Goal: Transaction & Acquisition: Purchase product/service

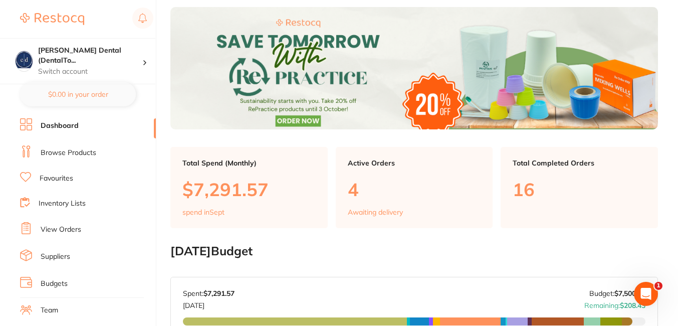
scroll to position [40, 0]
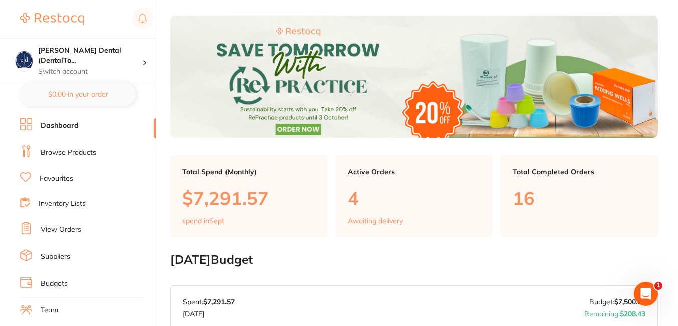
click at [53, 227] on link "View Orders" at bounding box center [61, 230] width 41 height 10
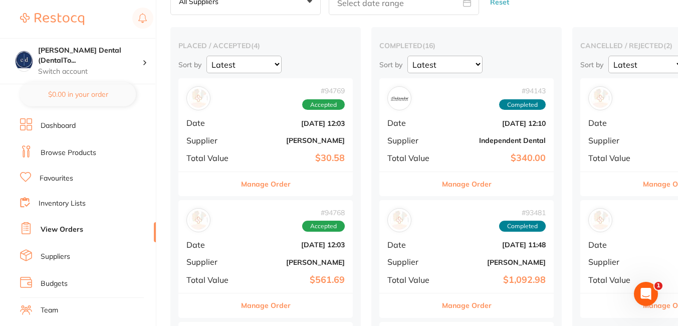
scroll to position [65, 0]
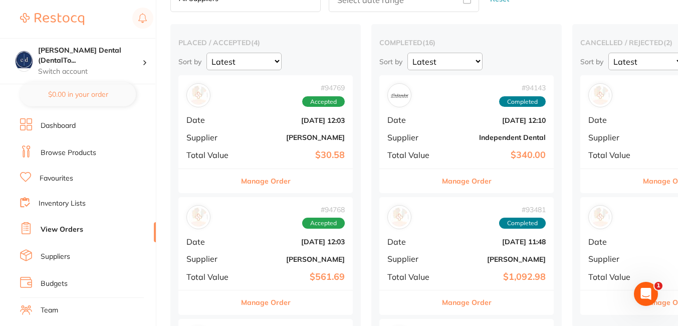
click at [266, 299] on button "Manage Order" at bounding box center [266, 302] width 50 height 24
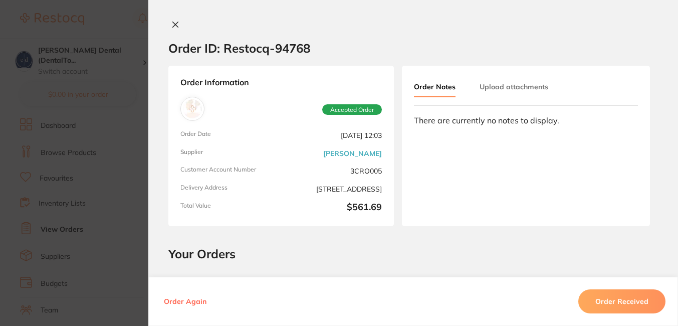
click at [173, 22] on icon at bounding box center [175, 25] width 8 height 8
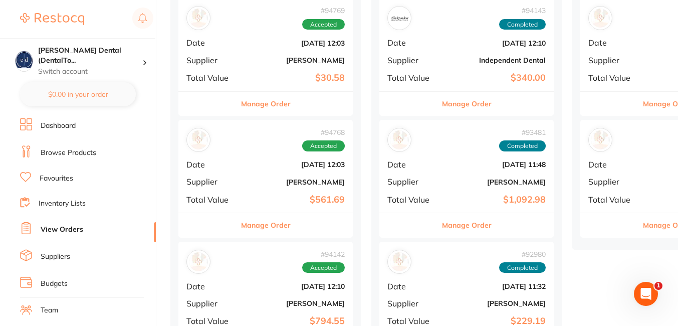
click at [249, 68] on div "# 94769 Accepted Date [DATE] 12:03 Supplier [PERSON_NAME] Total Value $30.58" at bounding box center [265, 44] width 174 height 93
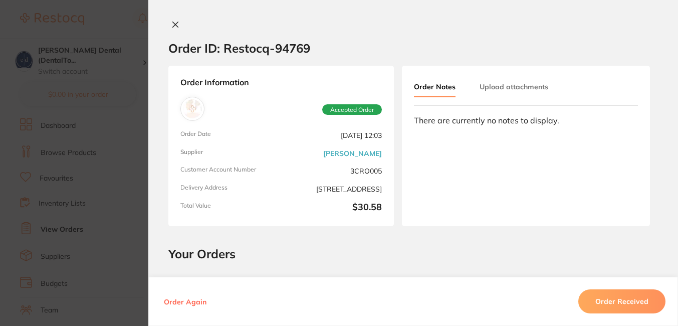
click at [173, 22] on icon at bounding box center [175, 25] width 8 height 8
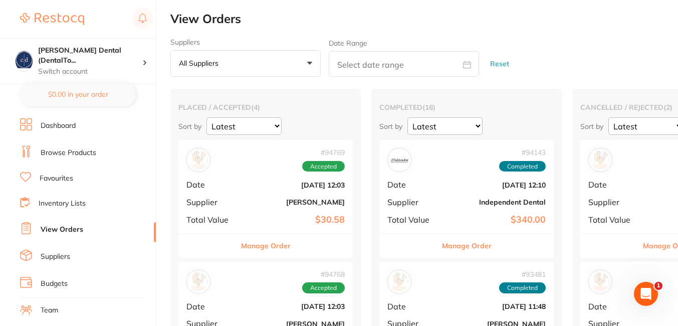
click at [67, 151] on link "Browse Products" at bounding box center [69, 153] width 56 height 10
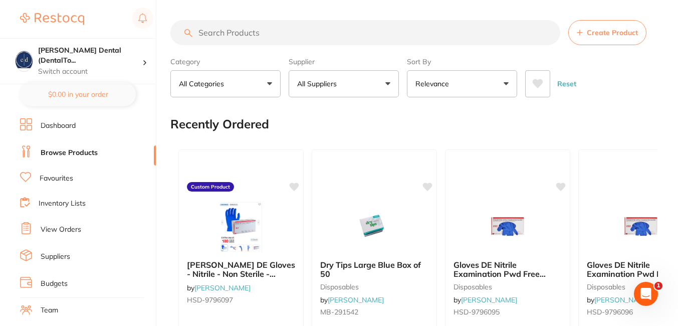
click at [322, 84] on p "All Suppliers" at bounding box center [319, 84] width 44 height 10
type input "[PERSON_NAME]"
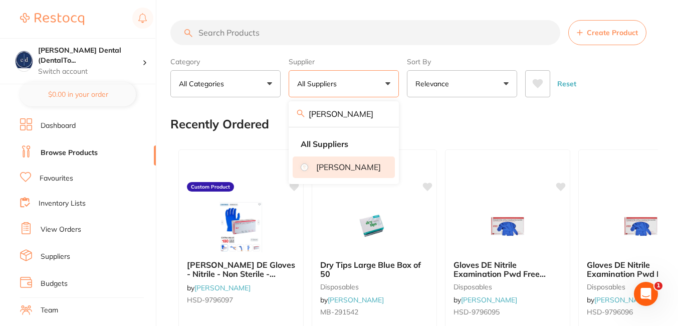
click at [335, 167] on p "[PERSON_NAME]" at bounding box center [348, 166] width 65 height 9
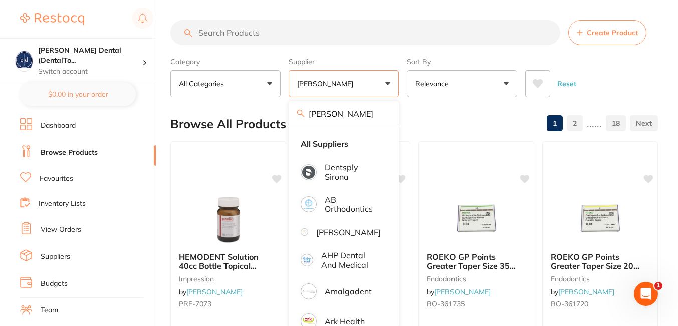
click at [301, 30] on input "search" at bounding box center [365, 32] width 390 height 25
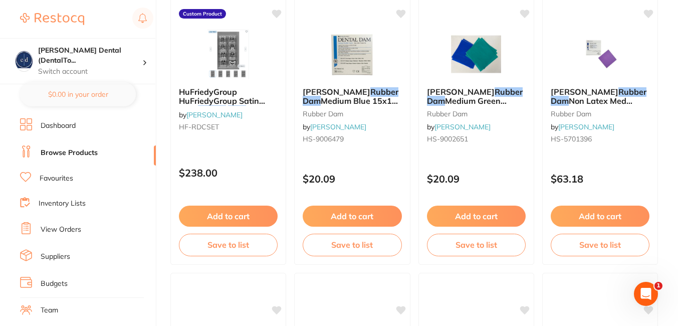
scroll to position [167, 0]
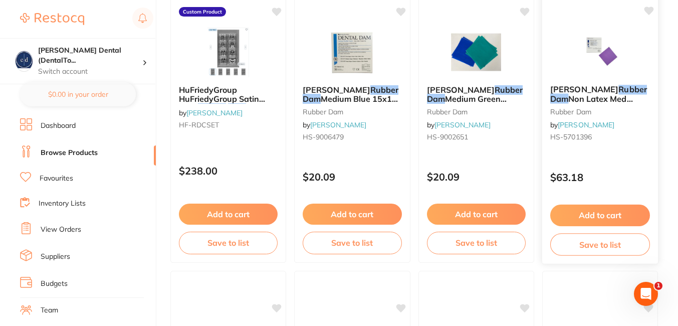
type input "RUBBER DAM"
click at [605, 215] on button "Add to cart" at bounding box center [600, 216] width 100 height 22
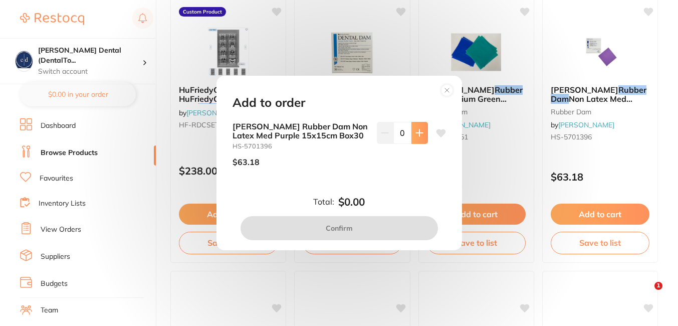
click at [416, 130] on icon at bounding box center [420, 133] width 8 height 8
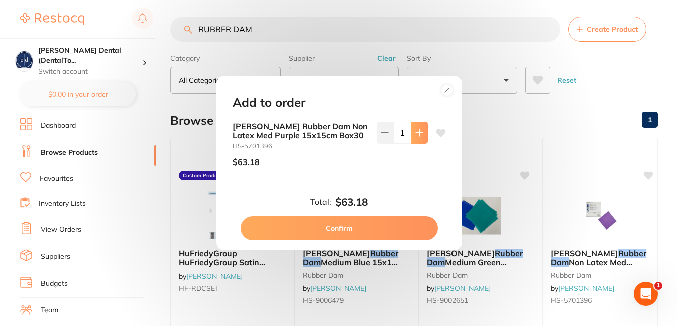
scroll to position [0, 0]
click at [416, 130] on icon at bounding box center [420, 133] width 8 height 8
type input "2"
click at [351, 228] on button "Confirm" at bounding box center [340, 228] width 198 height 24
checkbox input "false"
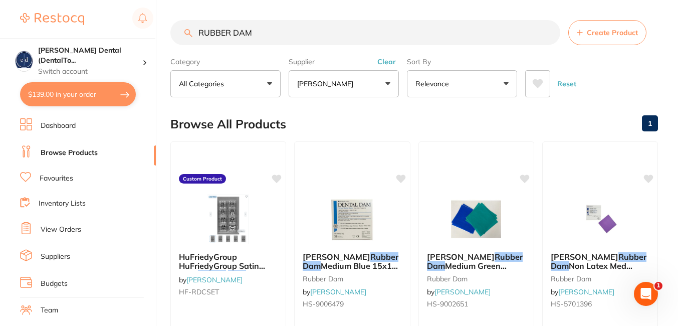
drag, startPoint x: 253, startPoint y: 32, endPoint x: 191, endPoint y: 18, distance: 63.1
click at [364, 254] on span "[PERSON_NAME]" at bounding box center [336, 256] width 68 height 10
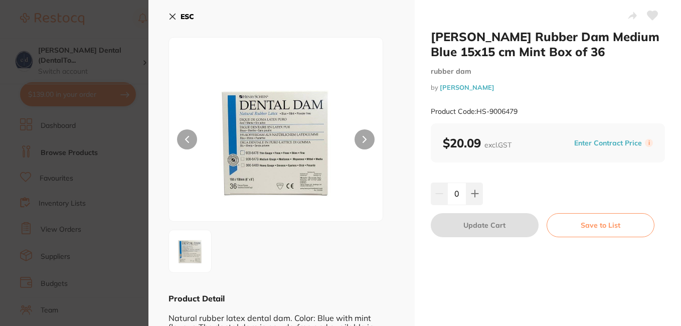
click at [171, 13] on icon at bounding box center [172, 17] width 8 height 8
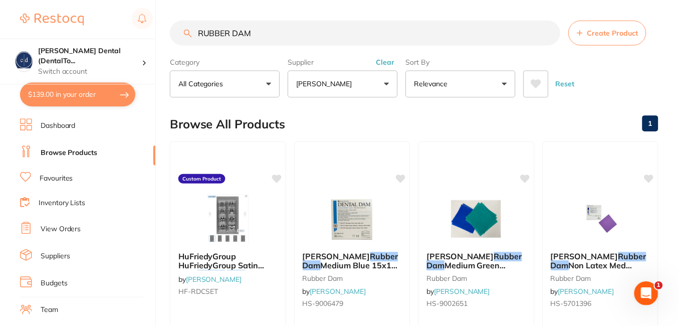
scroll to position [12, 0]
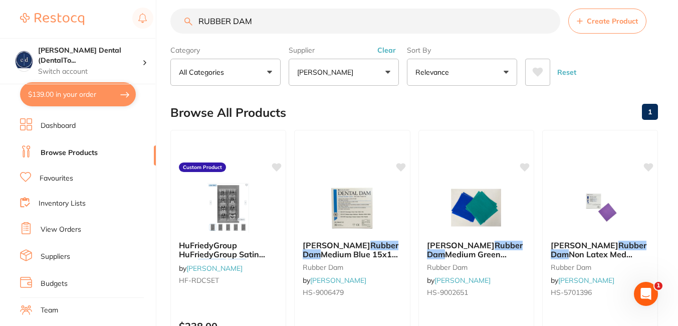
drag, startPoint x: 262, startPoint y: 24, endPoint x: 196, endPoint y: 22, distance: 66.7
click at [196, 22] on input "RUBBER DAM" at bounding box center [365, 21] width 390 height 25
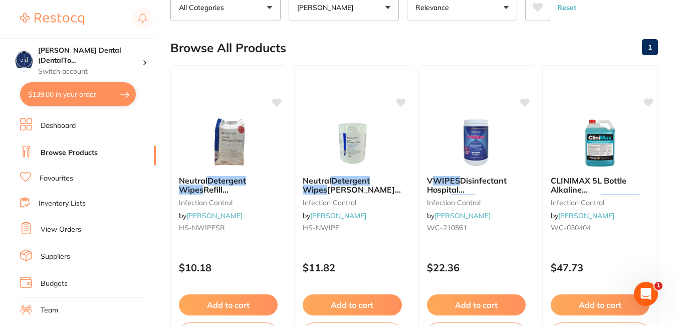
scroll to position [101, 0]
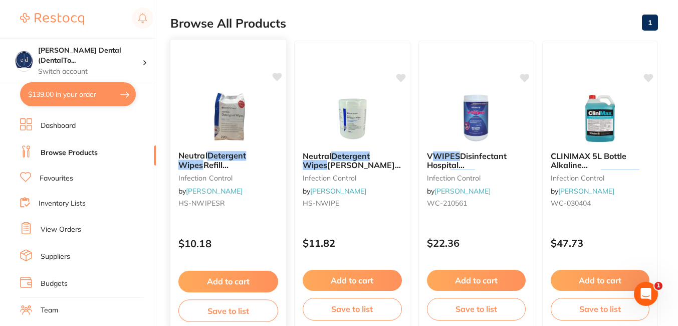
type input "detergent wipes"
click at [237, 279] on button "Add to cart" at bounding box center [228, 282] width 100 height 22
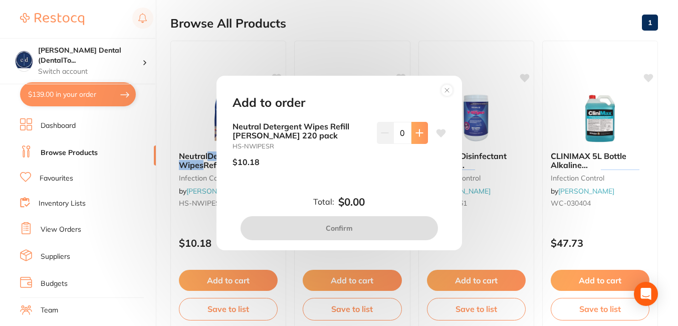
click at [419, 133] on icon at bounding box center [419, 132] width 7 height 7
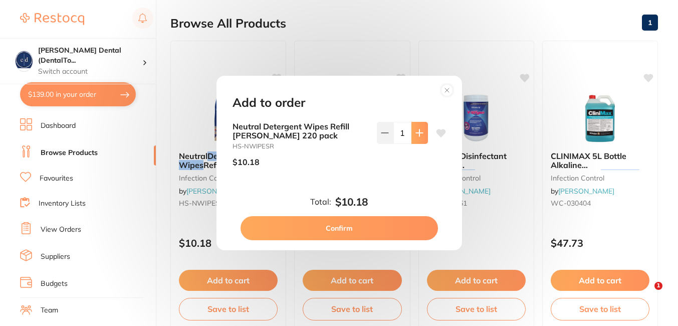
click at [419, 133] on icon at bounding box center [419, 132] width 7 height 7
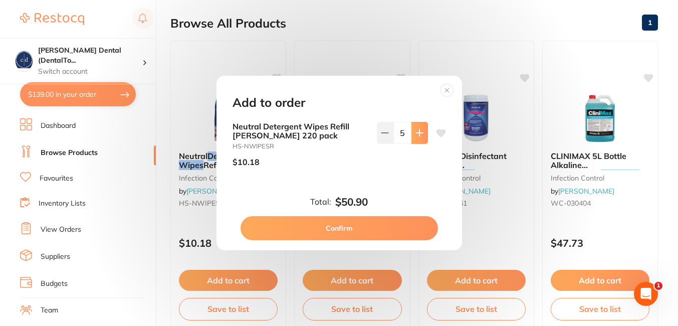
click at [419, 133] on icon at bounding box center [419, 132] width 7 height 7
click at [421, 131] on icon at bounding box center [420, 133] width 8 height 8
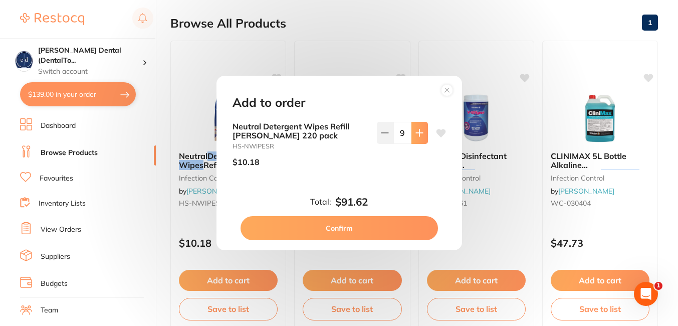
type input "10"
click at [353, 224] on button "Confirm" at bounding box center [340, 228] width 198 height 24
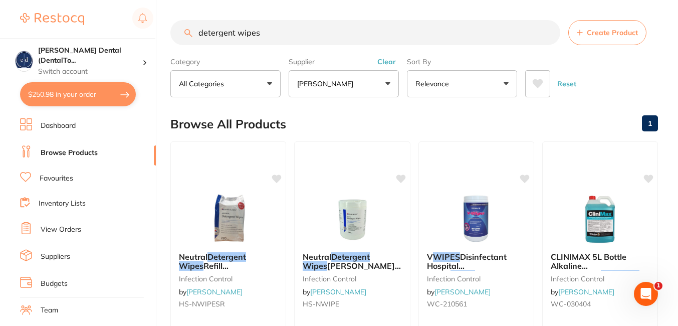
drag, startPoint x: 233, startPoint y: 31, endPoint x: 169, endPoint y: 25, distance: 64.0
click at [169, 25] on div "$250.98 [PERSON_NAME] Dental (DentalTo... Switch account [PERSON_NAME] Dental (…" at bounding box center [339, 163] width 678 height 326
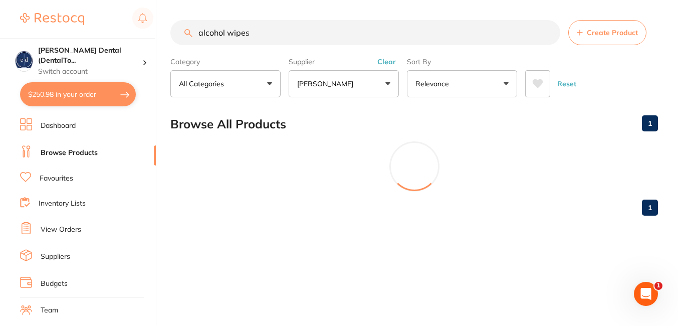
type input "alcohol wipes"
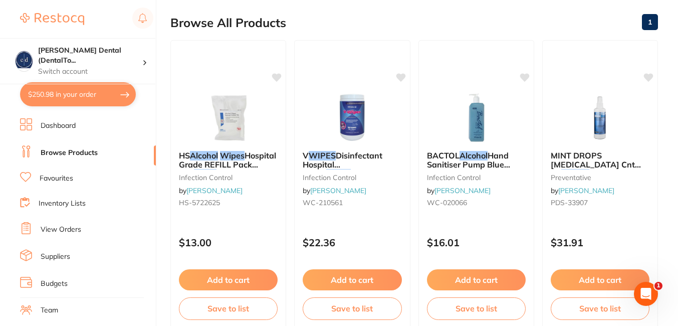
scroll to position [97, 0]
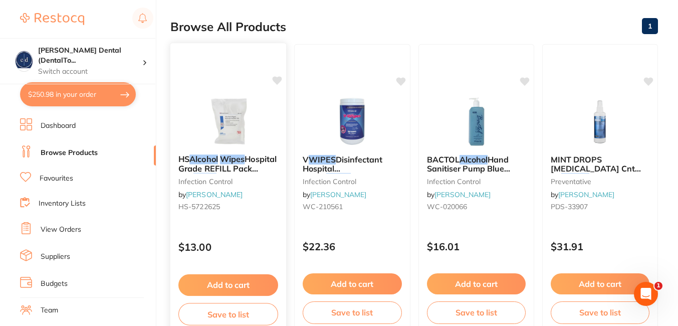
click at [235, 280] on button "Add to cart" at bounding box center [228, 285] width 100 height 22
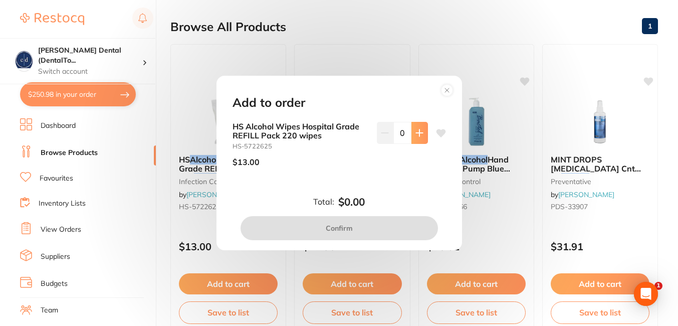
scroll to position [0, 0]
click at [412, 134] on button at bounding box center [420, 133] width 17 height 22
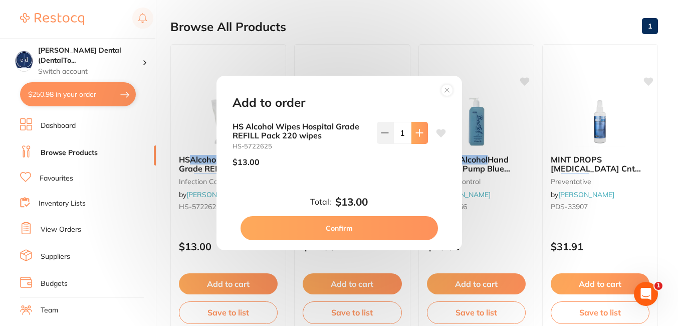
click at [412, 134] on button at bounding box center [420, 133] width 17 height 22
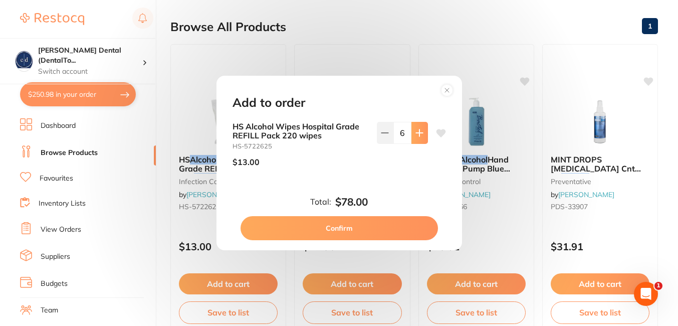
click at [412, 134] on button at bounding box center [420, 133] width 17 height 22
type input "10"
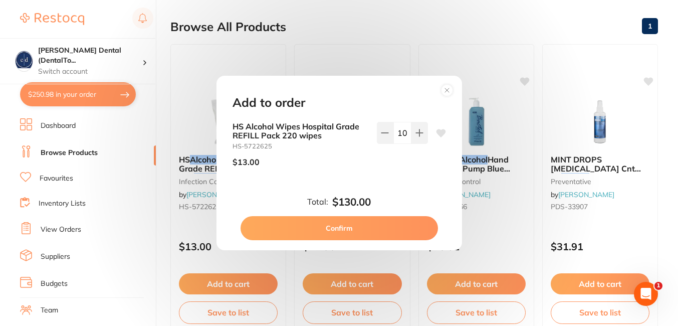
click at [360, 223] on button "Confirm" at bounding box center [340, 228] width 198 height 24
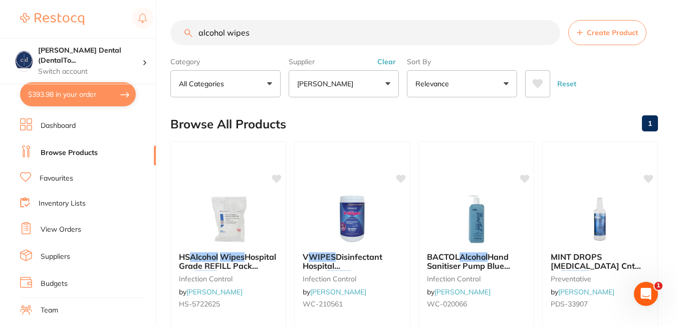
drag, startPoint x: 255, startPoint y: 34, endPoint x: 167, endPoint y: 30, distance: 87.3
click at [167, 30] on div "$393.98 [PERSON_NAME] Dental (DentalTo... Switch account [PERSON_NAME] Dental (…" at bounding box center [339, 163] width 678 height 326
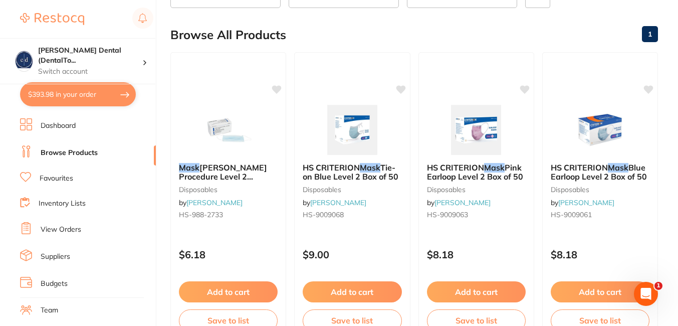
scroll to position [90, 0]
type input "masks"
click at [247, 290] on button "Add to cart" at bounding box center [228, 293] width 100 height 22
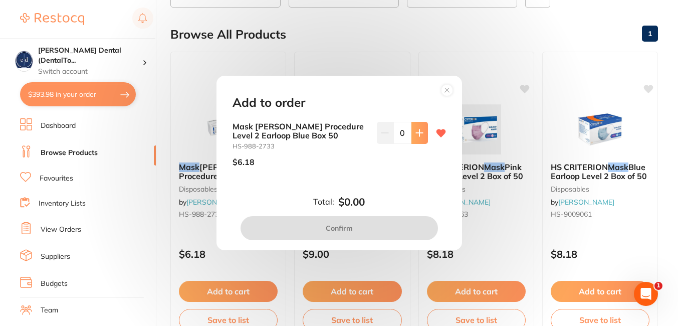
scroll to position [0, 0]
click at [420, 135] on icon at bounding box center [420, 133] width 8 height 8
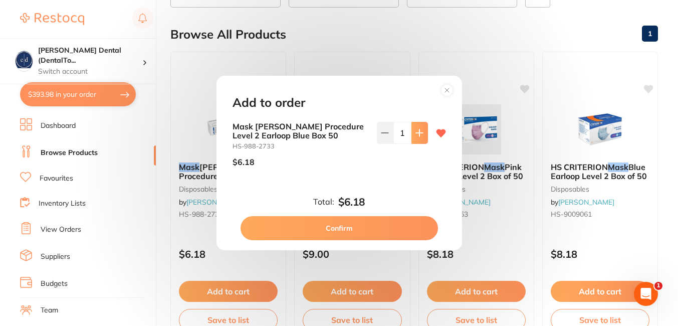
click at [420, 135] on icon at bounding box center [420, 133] width 8 height 8
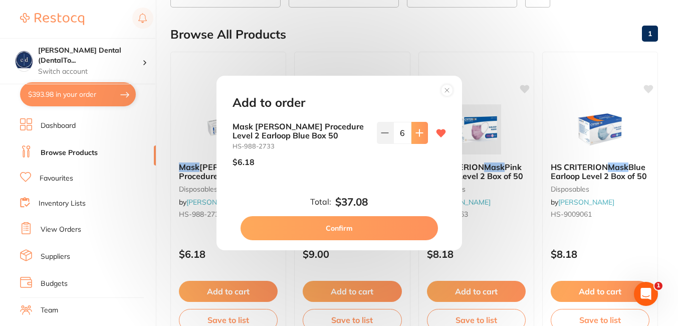
click at [420, 135] on icon at bounding box center [420, 133] width 8 height 8
type input "10"
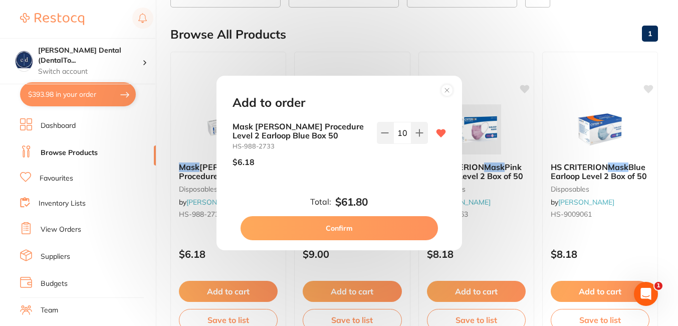
click at [350, 228] on button "Confirm" at bounding box center [340, 228] width 198 height 24
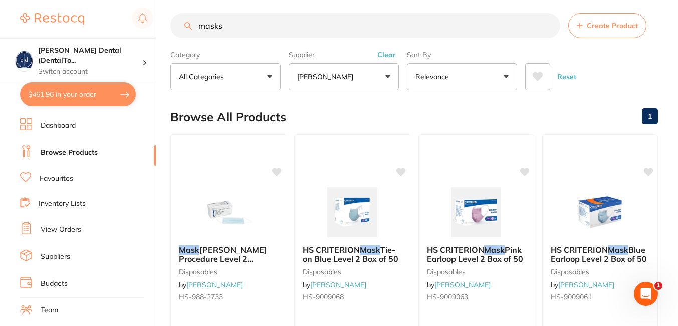
scroll to position [1, 0]
drag, startPoint x: 228, startPoint y: 26, endPoint x: 182, endPoint y: 34, distance: 46.4
click at [182, 34] on input "masks" at bounding box center [365, 25] width 390 height 25
type input "fluoride foam"
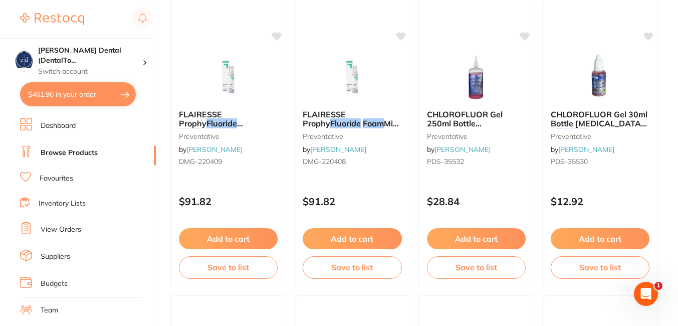
scroll to position [0, 0]
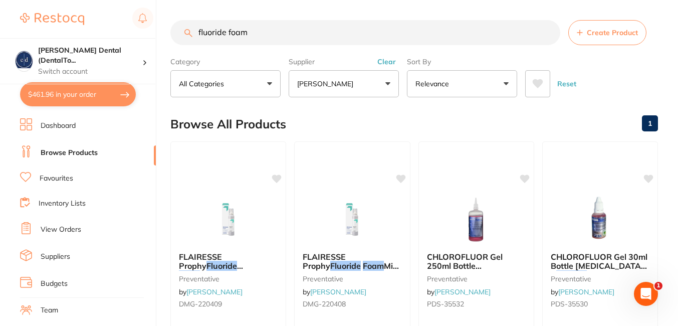
click at [382, 82] on button "[PERSON_NAME]" at bounding box center [344, 83] width 110 height 27
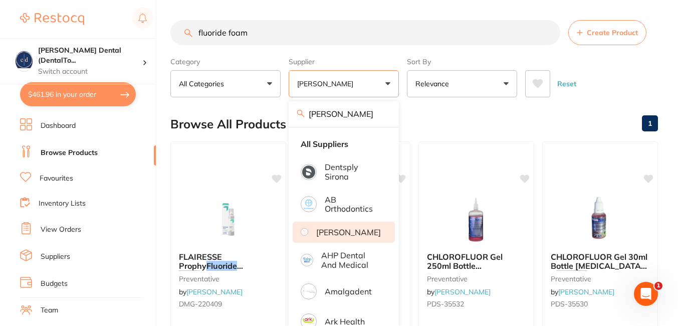
click at [342, 237] on p "[PERSON_NAME]" at bounding box center [348, 232] width 65 height 9
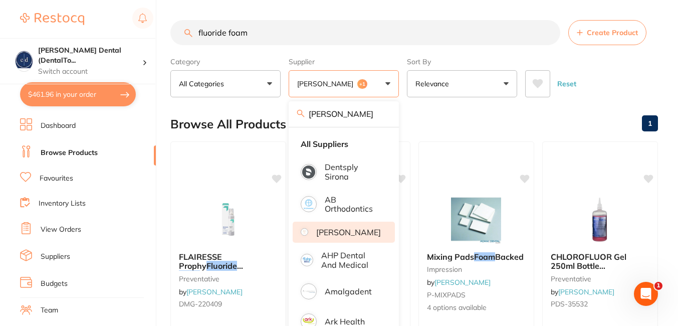
click at [268, 35] on input "fluoride foam" at bounding box center [365, 32] width 390 height 25
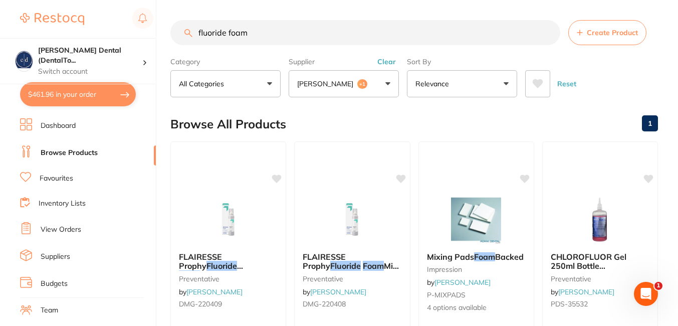
click at [560, 86] on button "Reset" at bounding box center [566, 83] width 25 height 27
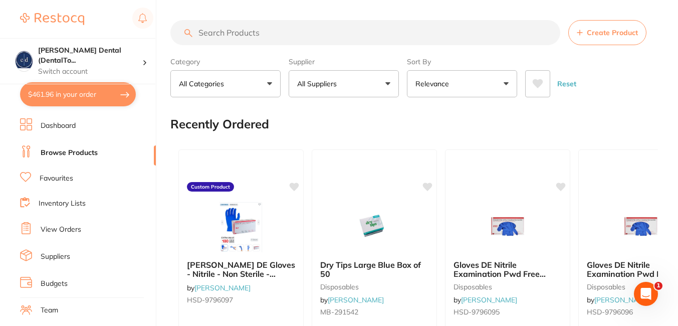
click at [382, 82] on button "All Suppliers" at bounding box center [344, 83] width 110 height 27
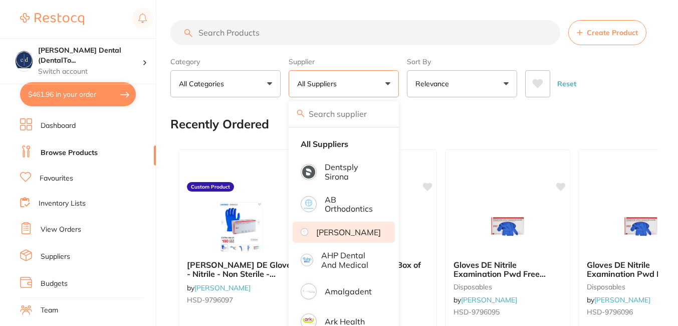
click at [327, 232] on p "[PERSON_NAME]" at bounding box center [348, 232] width 65 height 9
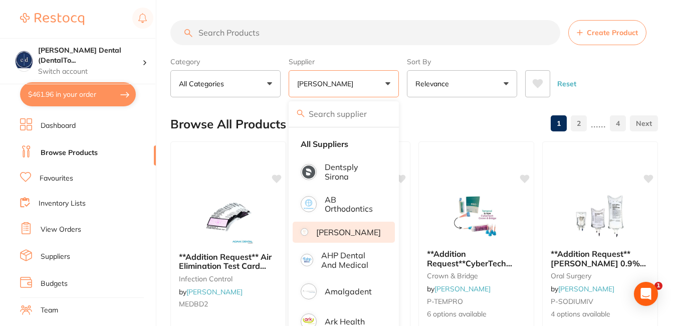
click at [357, 32] on input "search" at bounding box center [365, 32] width 390 height 25
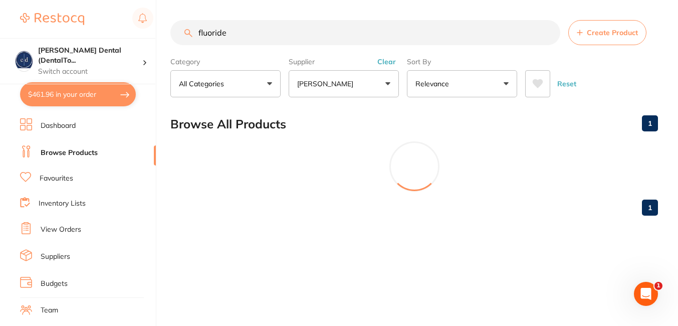
type input "fluoride"
click at [331, 85] on p "[PERSON_NAME]" at bounding box center [327, 84] width 60 height 10
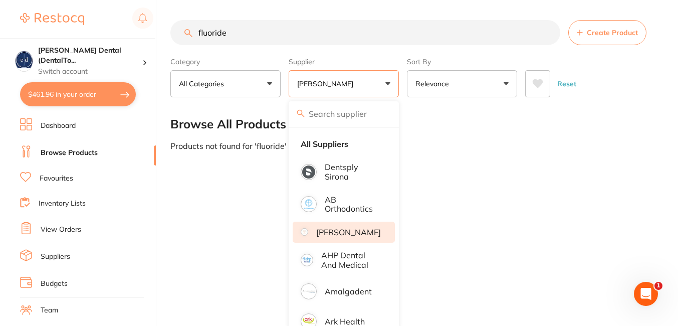
click at [572, 83] on button "Reset" at bounding box center [566, 83] width 25 height 27
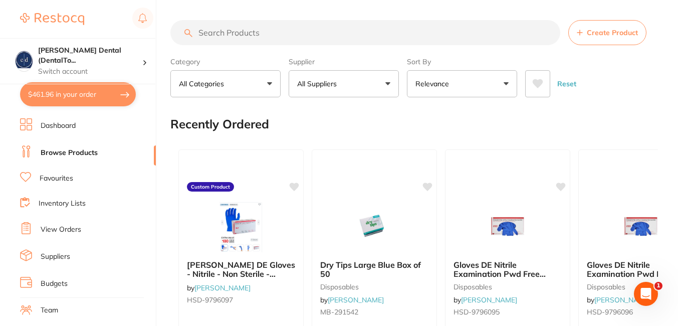
click at [392, 84] on button "All Suppliers" at bounding box center [344, 83] width 110 height 27
type input "[PERSON_NAME]"
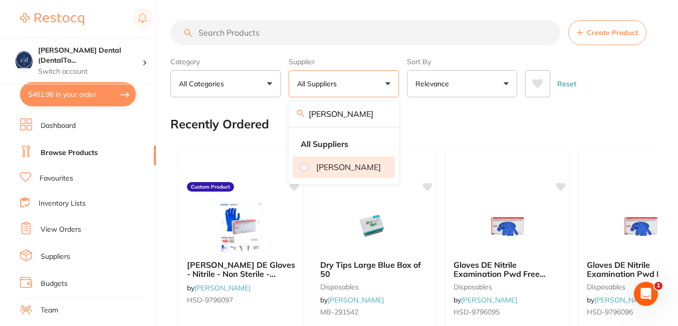
click at [322, 167] on li "[PERSON_NAME]" at bounding box center [344, 166] width 102 height 21
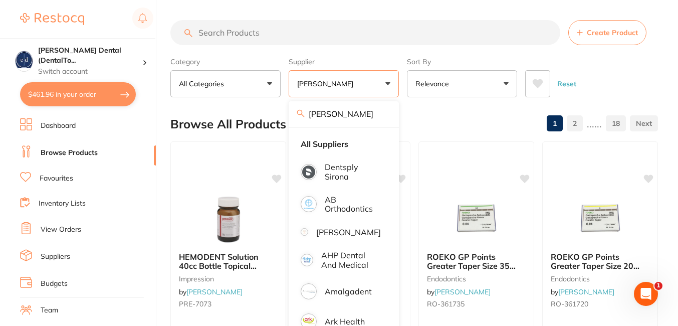
click at [277, 33] on input "search" at bounding box center [365, 32] width 390 height 25
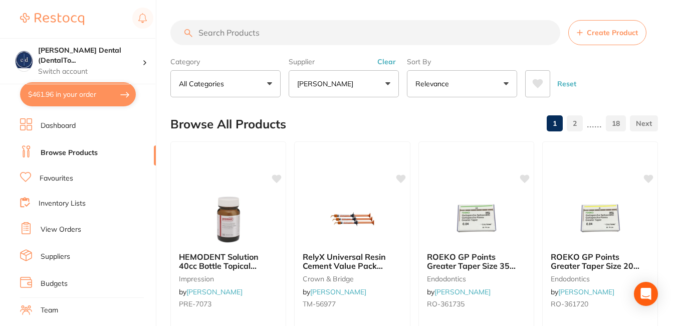
click at [277, 33] on input "search" at bounding box center [365, 32] width 390 height 25
type input "fluoride foam"
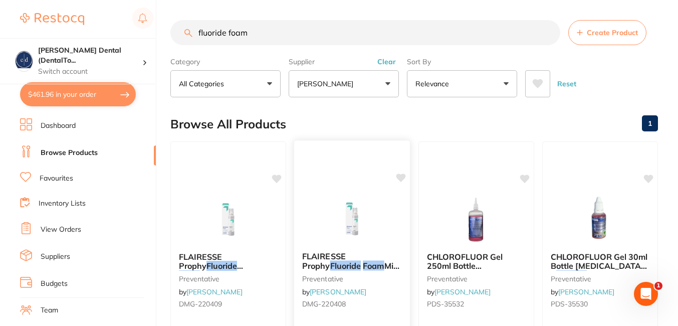
click at [363, 263] on em "Foam" at bounding box center [373, 266] width 21 height 10
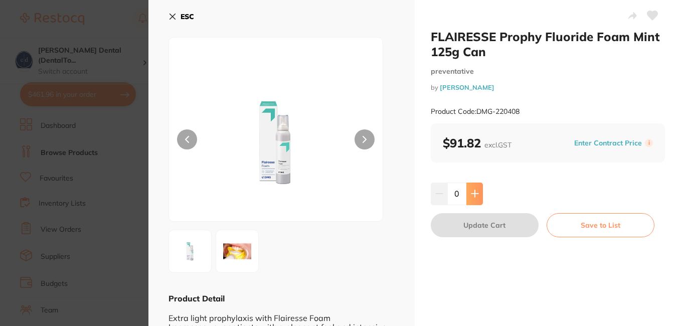
click at [474, 194] on icon at bounding box center [474, 193] width 7 height 7
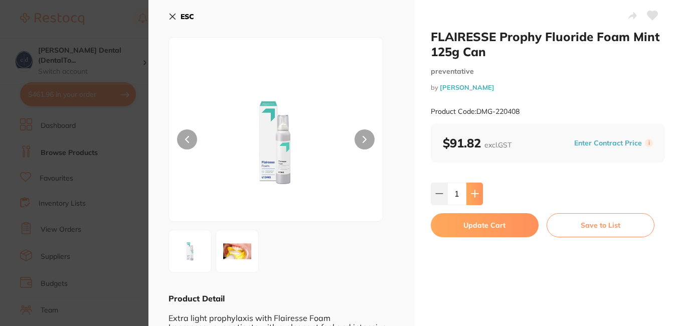
click at [474, 194] on icon at bounding box center [474, 193] width 7 height 7
type input "3"
click at [482, 224] on button "Update Cart" at bounding box center [485, 225] width 108 height 24
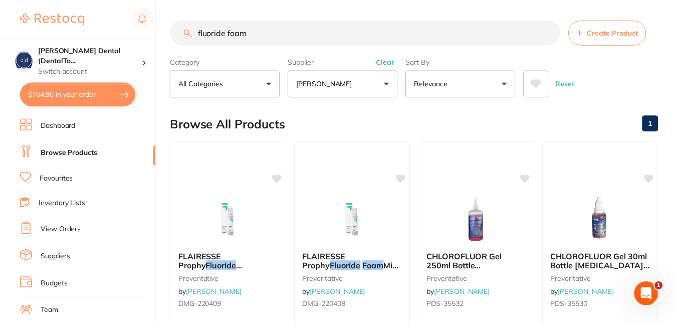
scroll to position [6, 0]
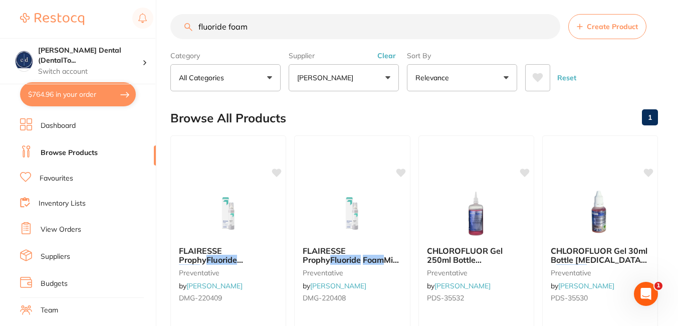
click at [284, 29] on input "fluoride foam" at bounding box center [365, 26] width 390 height 25
type input "f"
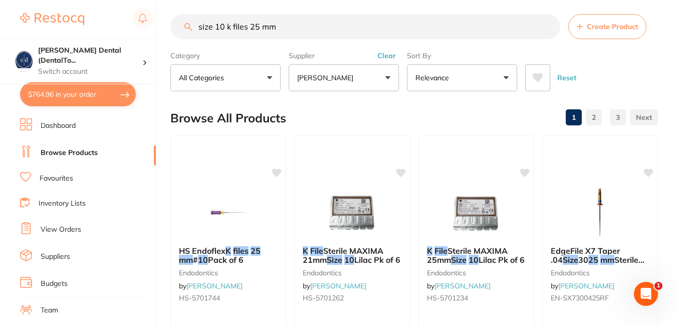
scroll to position [0, 0]
type input "size 10 k files 25 mm"
drag, startPoint x: 678, startPoint y: 21, endPoint x: 679, endPoint y: 27, distance: 6.1
click at [678, 27] on html "$764.96 [PERSON_NAME] Dental (DentalTo... Switch account [PERSON_NAME] Dental (…" at bounding box center [339, 157] width 678 height 326
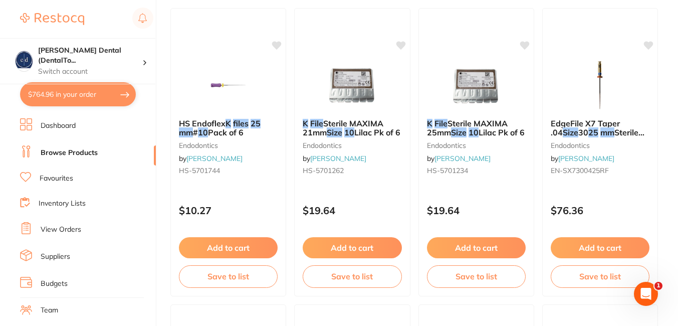
scroll to position [100, 0]
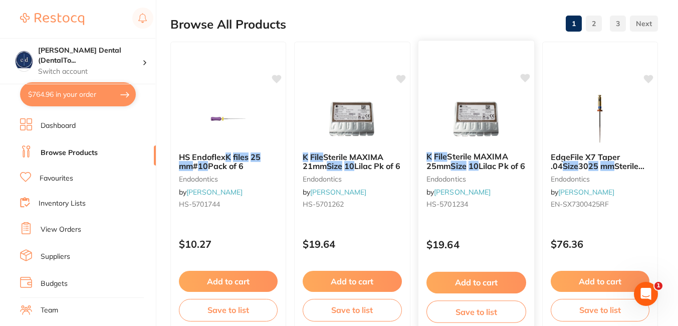
click at [461, 280] on button "Add to cart" at bounding box center [477, 283] width 100 height 22
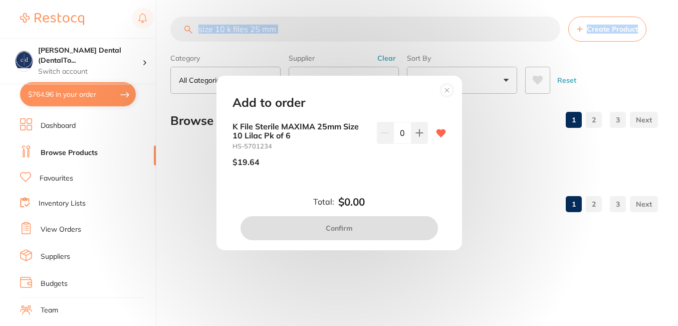
click at [417, 132] on icon at bounding box center [419, 132] width 7 height 7
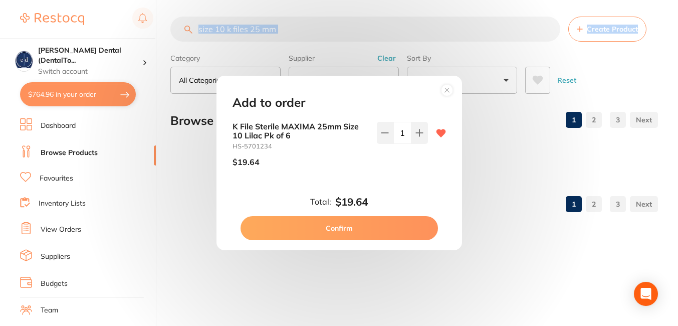
scroll to position [4, 0]
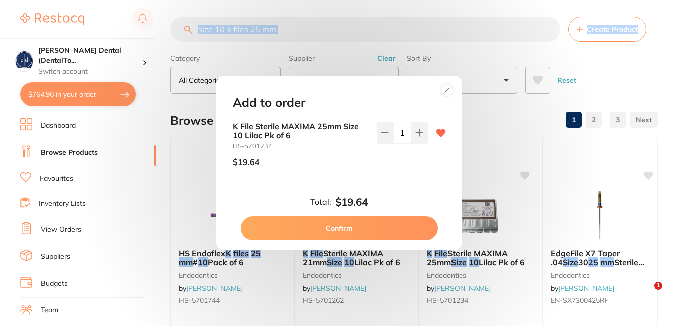
click at [417, 132] on icon at bounding box center [419, 132] width 7 height 7
click at [417, 134] on icon at bounding box center [419, 132] width 7 height 7
type input "3"
click at [342, 226] on button "Confirm" at bounding box center [340, 228] width 198 height 24
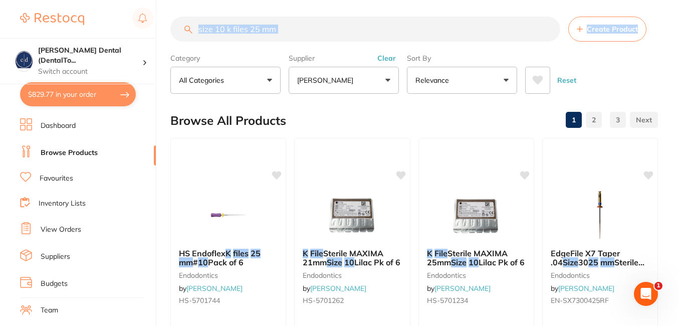
click at [547, 30] on input "size 10 k files 25 mm" at bounding box center [365, 29] width 390 height 25
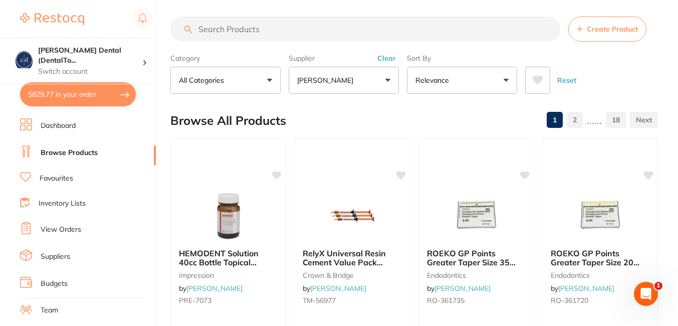
click at [297, 27] on input "search" at bounding box center [365, 29] width 390 height 25
type input "d"
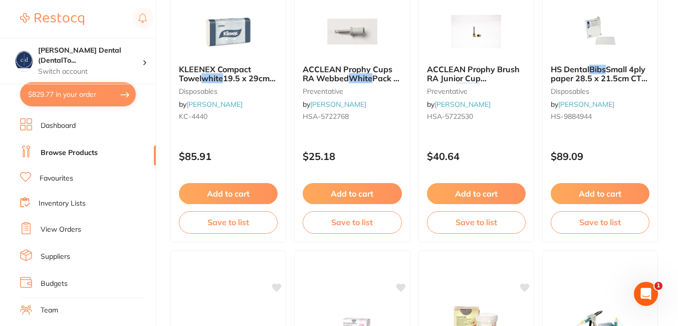
scroll to position [1337, 0]
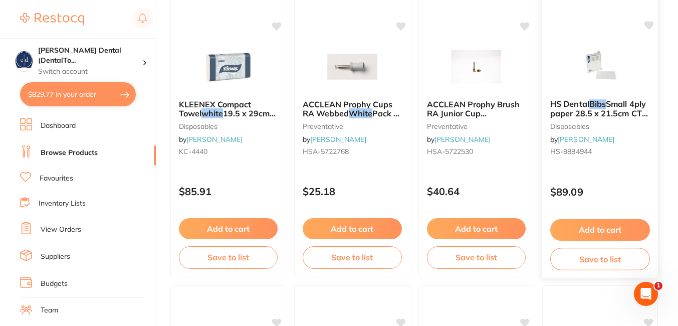
click at [597, 231] on button "Add to cart" at bounding box center [600, 230] width 100 height 22
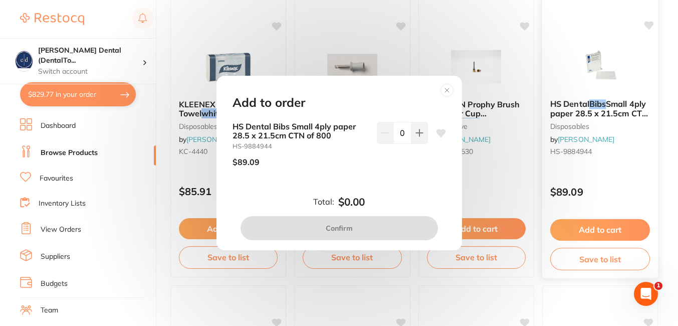
scroll to position [0, 0]
click at [449, 91] on circle at bounding box center [447, 91] width 12 height 12
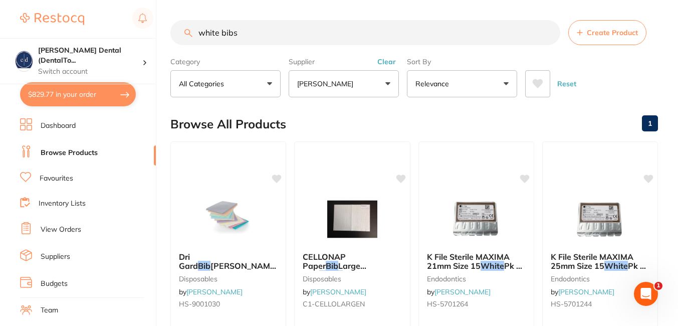
click at [247, 34] on input "white bibs" at bounding box center [365, 32] width 390 height 25
type input "white bibs small"
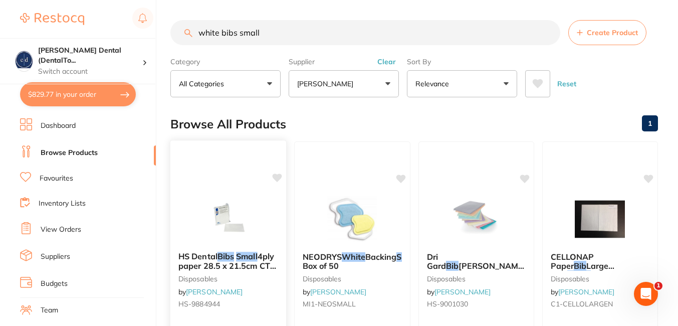
click at [227, 224] on img at bounding box center [229, 218] width 66 height 51
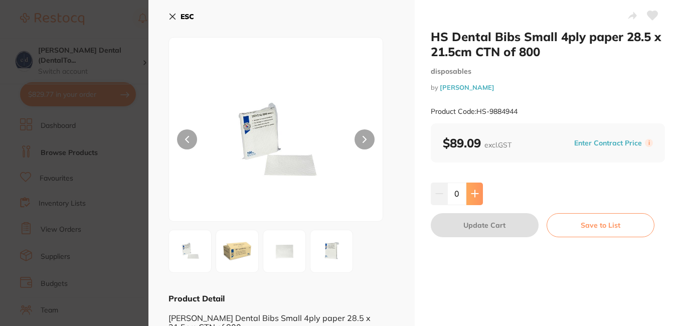
click at [474, 186] on button at bounding box center [474, 193] width 17 height 22
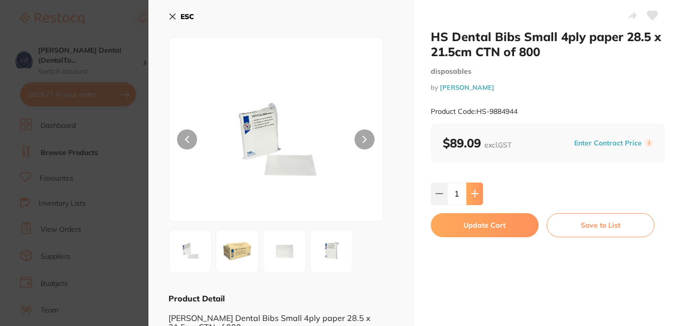
type input "1"
click at [510, 226] on button "Update Cart" at bounding box center [485, 225] width 108 height 24
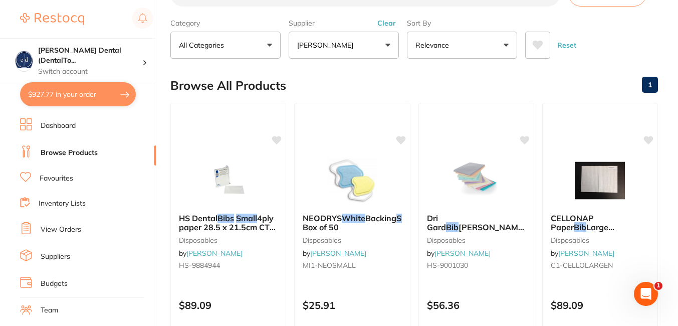
click at [81, 93] on button "$927.77 in your order" at bounding box center [78, 94] width 116 height 24
checkbox input "true"
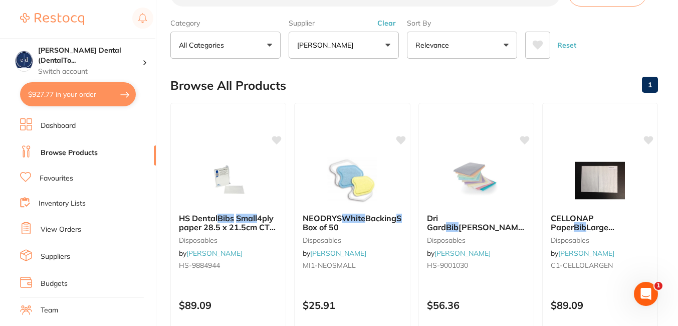
checkbox input "true"
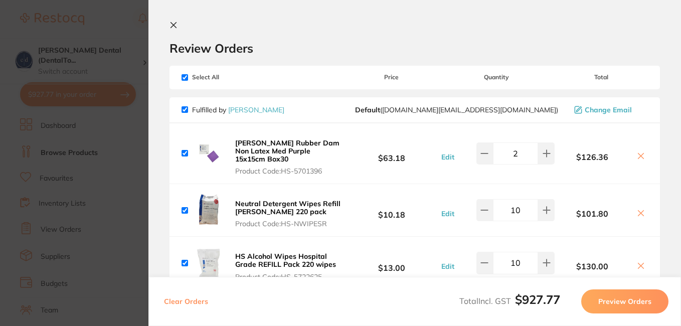
click at [174, 25] on icon at bounding box center [174, 26] width 6 height 6
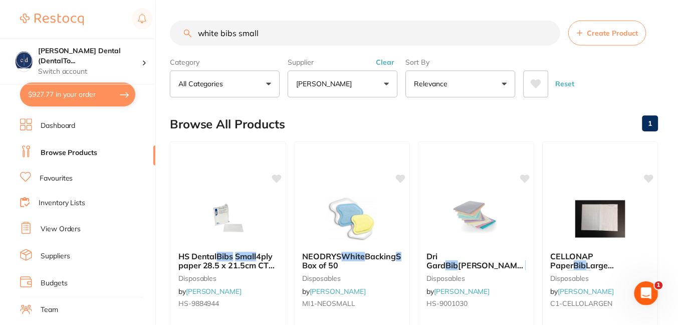
scroll to position [39, 0]
